Goal: Task Accomplishment & Management: Manage account settings

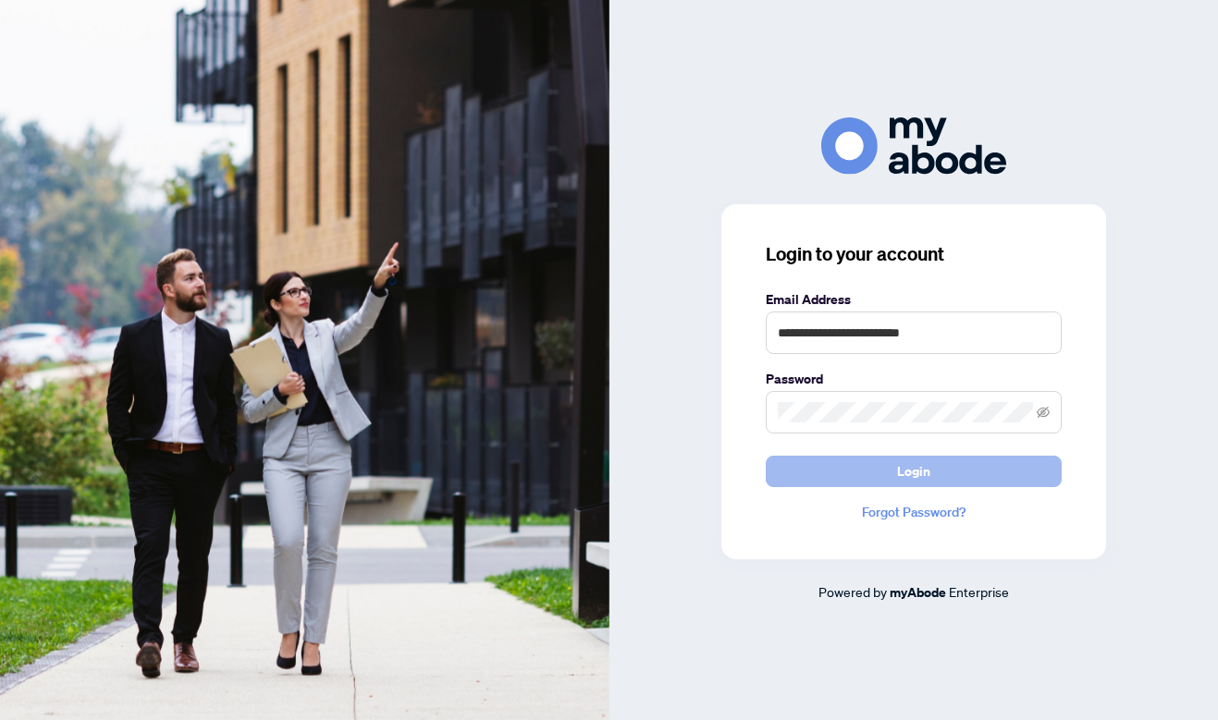
click at [918, 460] on span "Login" at bounding box center [913, 472] width 33 height 30
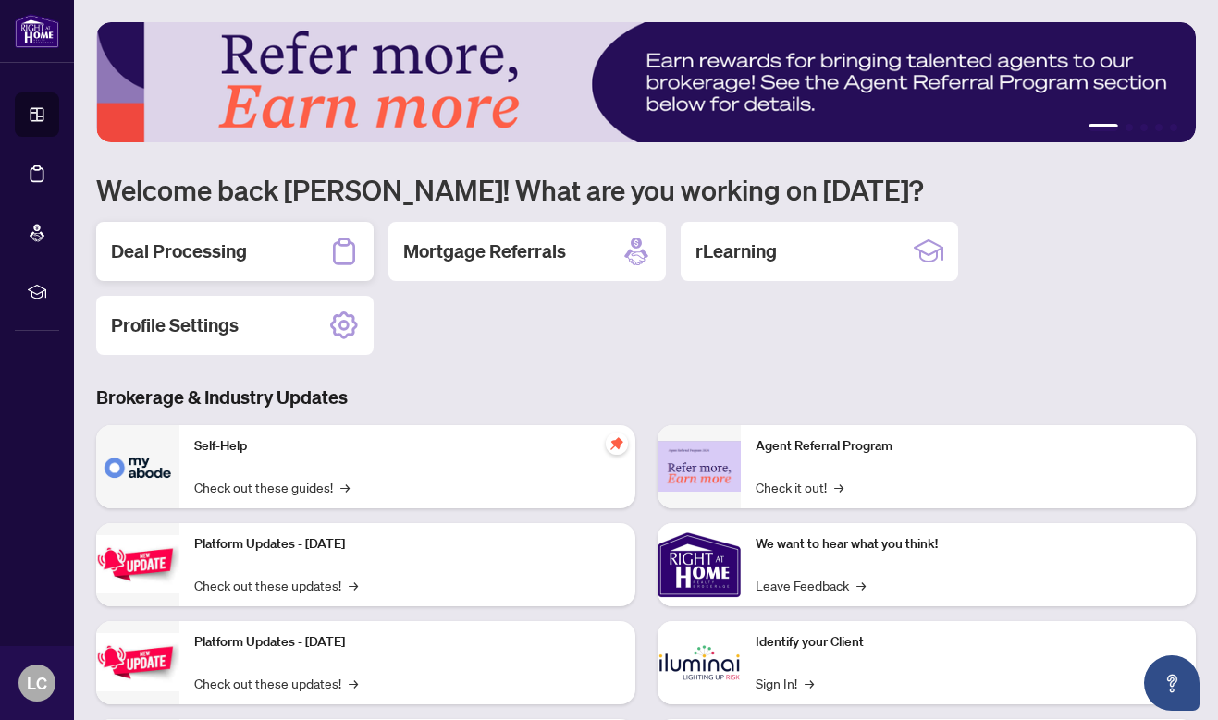
click at [263, 259] on div "Deal Processing" at bounding box center [234, 251] width 277 height 59
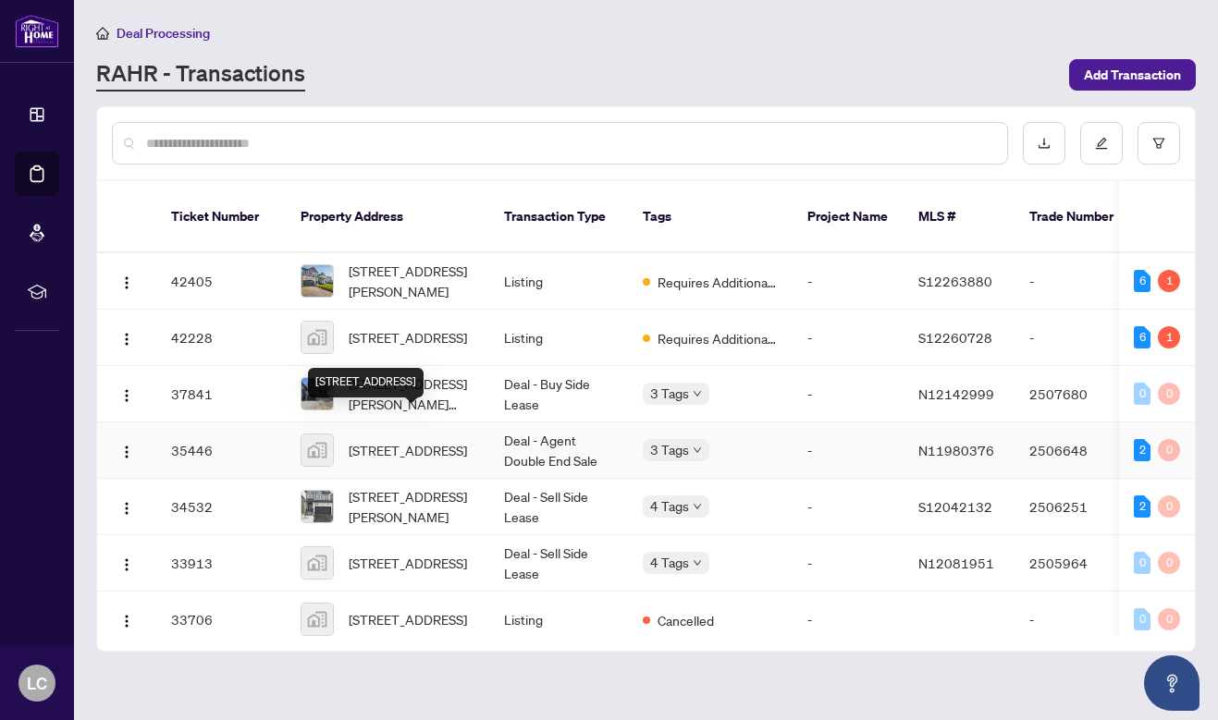
click at [438, 440] on span "[STREET_ADDRESS]" at bounding box center [408, 450] width 118 height 20
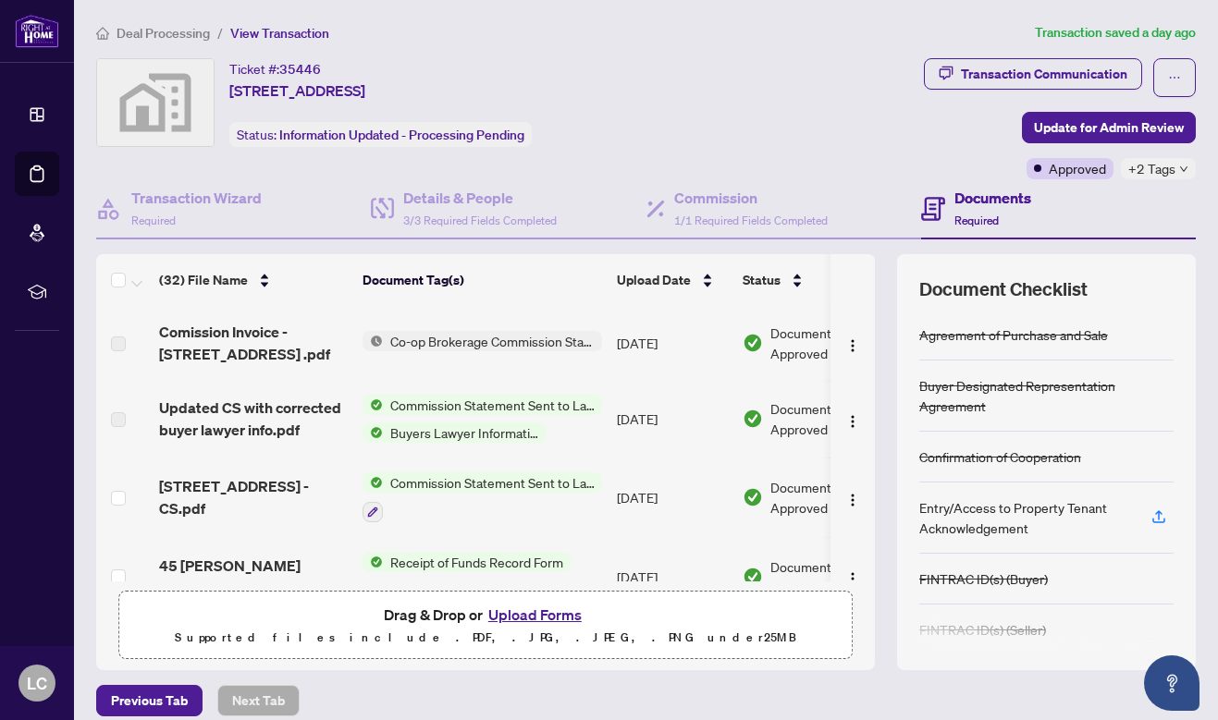
scroll to position [205, 0]
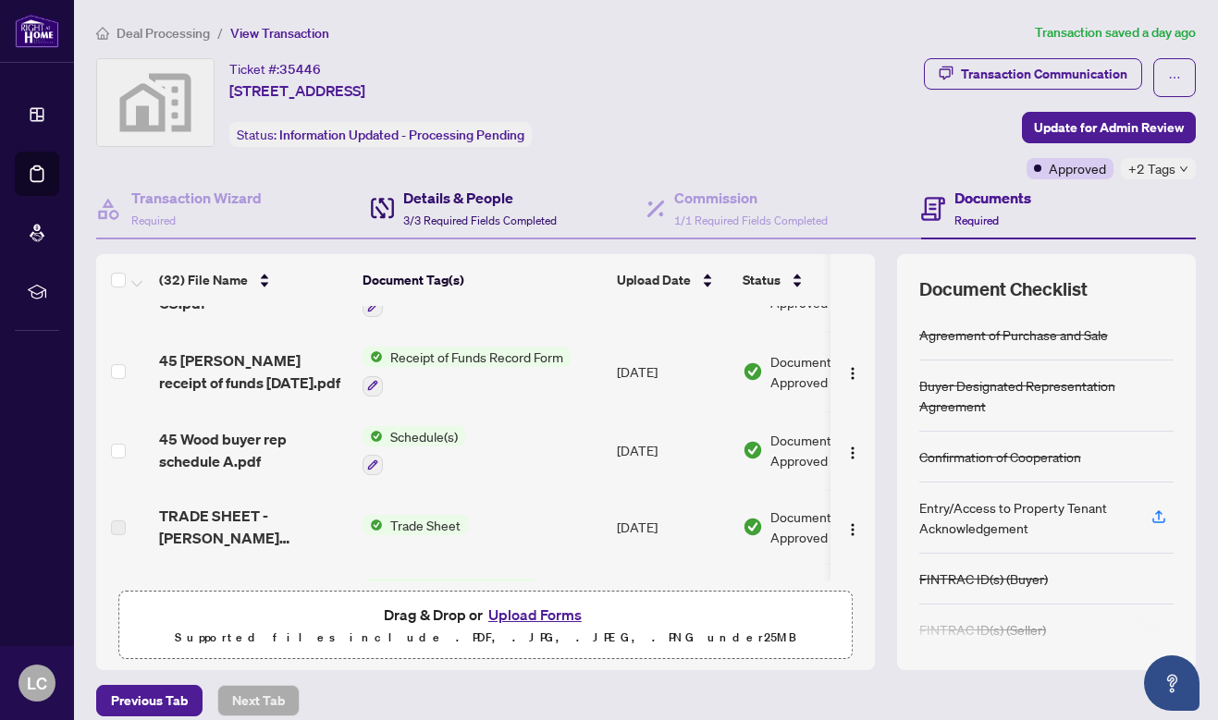
click at [491, 198] on h4 "Details & People" at bounding box center [479, 198] width 153 height 22
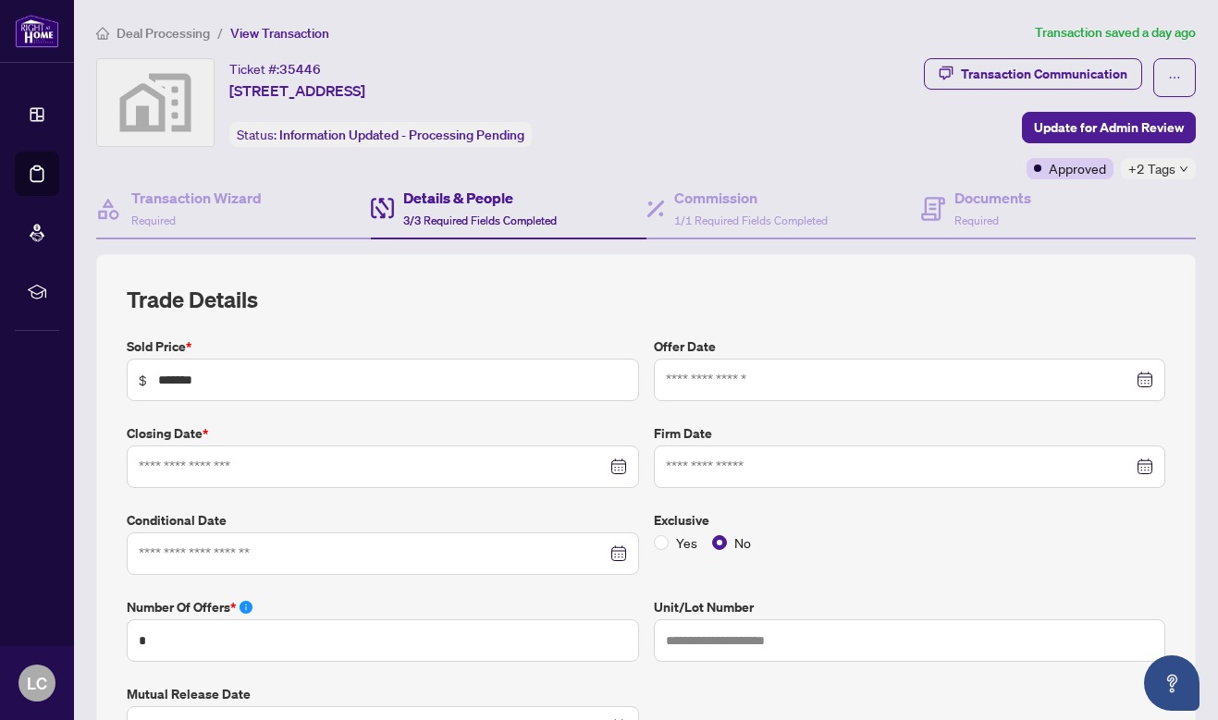
type input "**********"
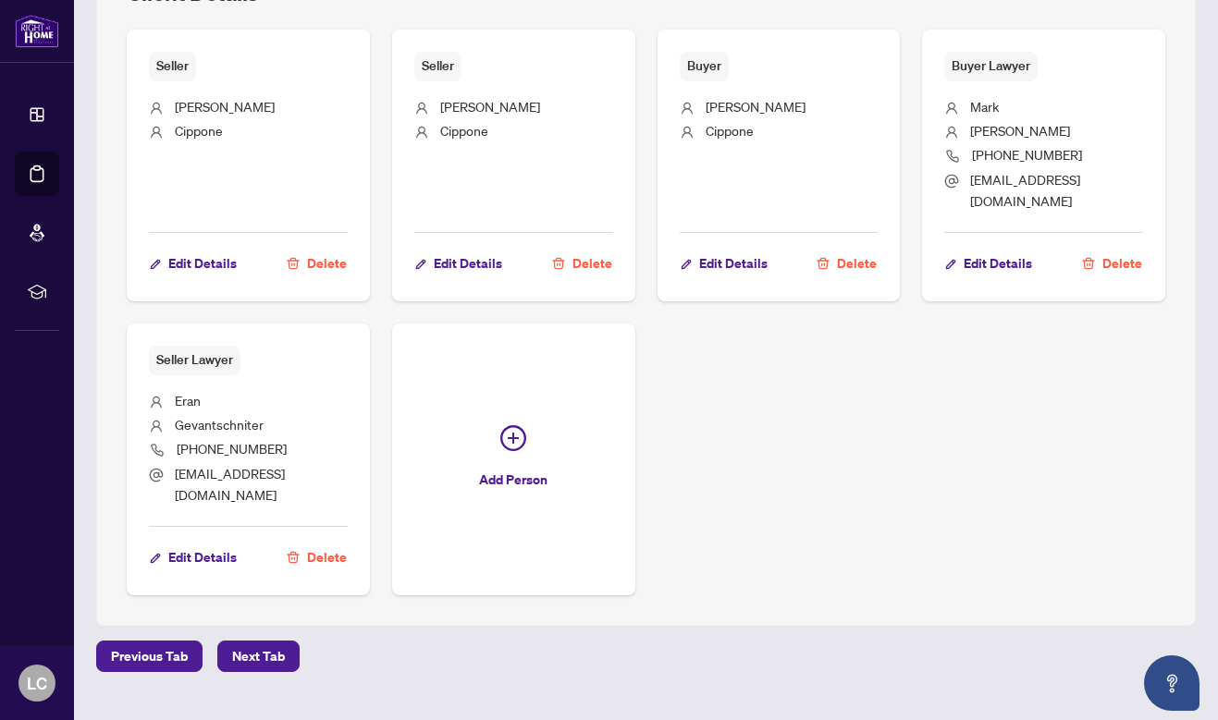
scroll to position [1134, 0]
